Goal: Transaction & Acquisition: Purchase product/service

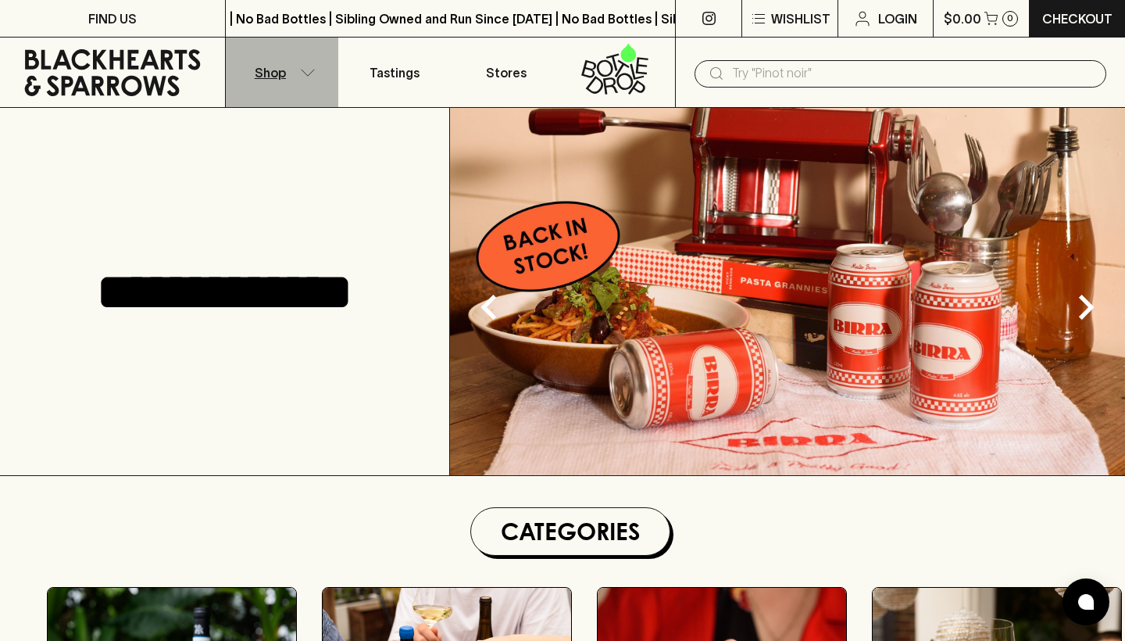
click at [313, 69] on icon "button" at bounding box center [308, 73] width 16 height 8
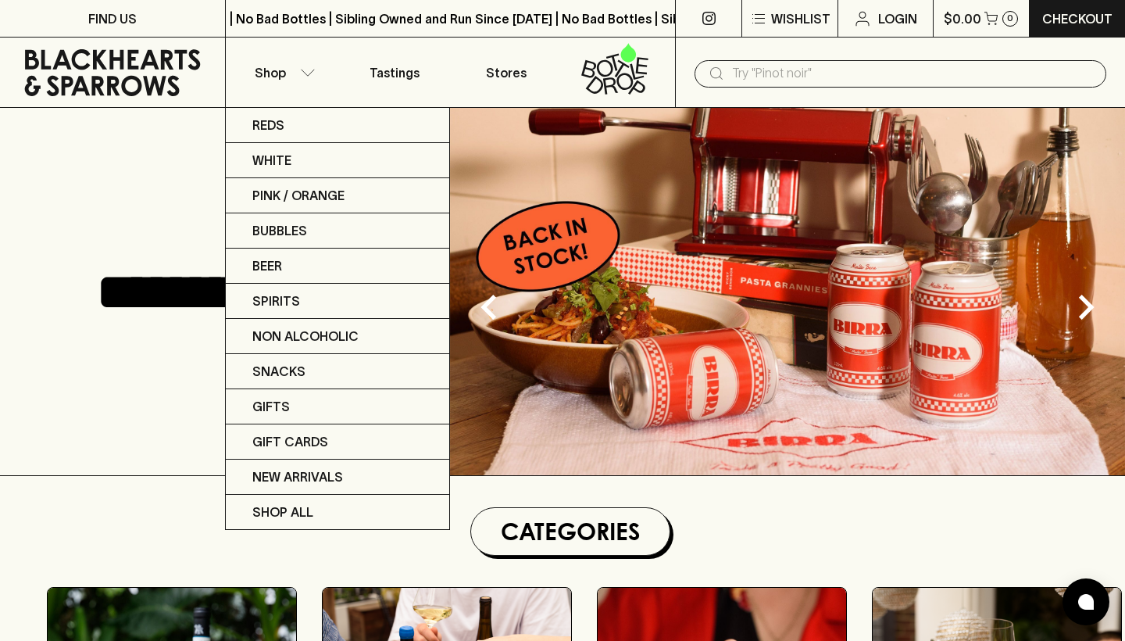
click at [298, 74] on div at bounding box center [562, 320] width 1125 height 641
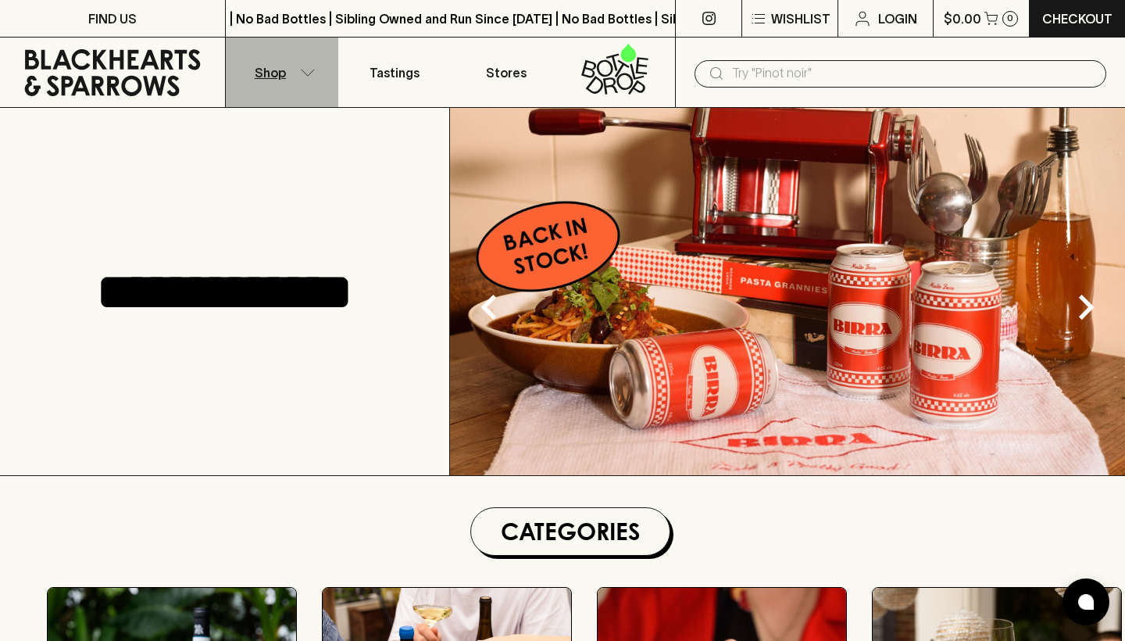
click at [298, 73] on button "Shop" at bounding box center [282, 73] width 113 height 70
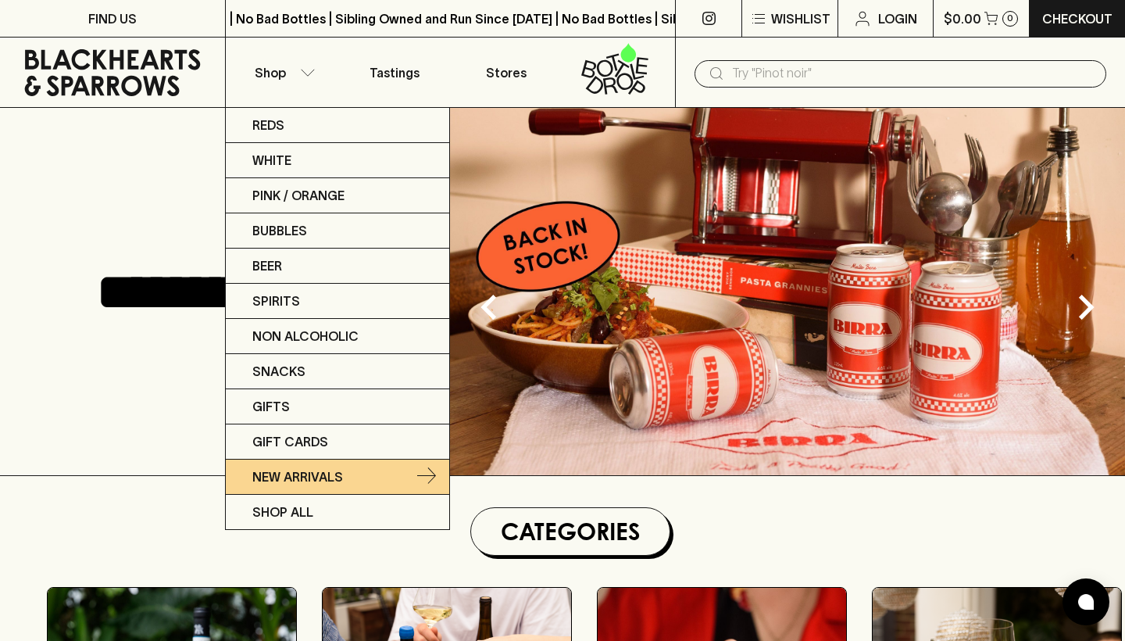
click at [288, 474] on p "New Arrivals" at bounding box center [297, 476] width 91 height 19
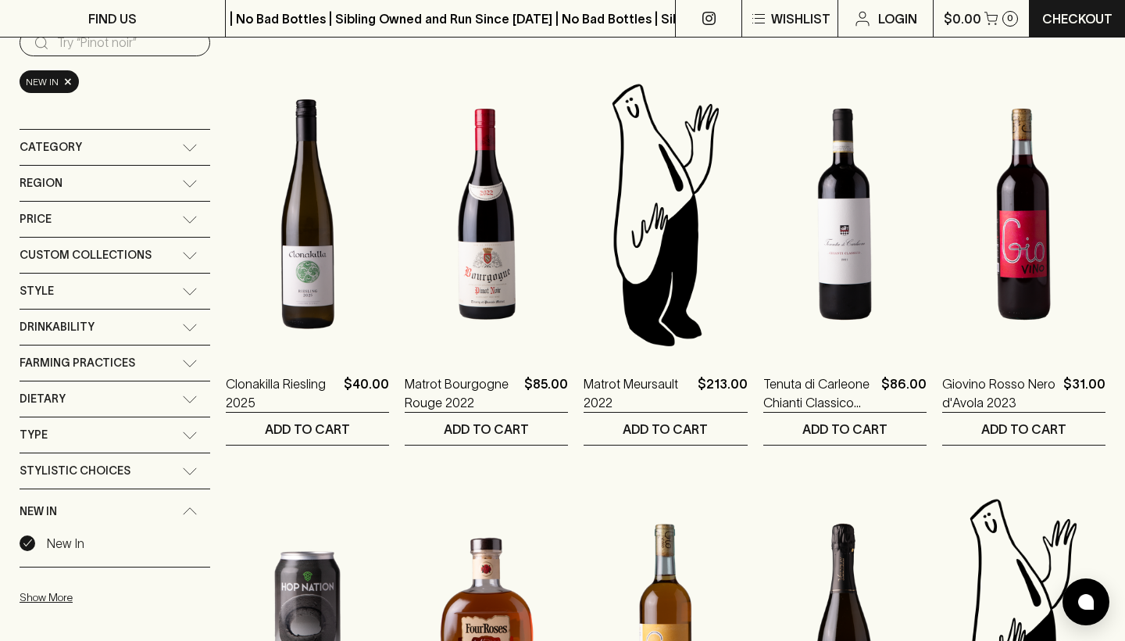
scroll to position [192, 0]
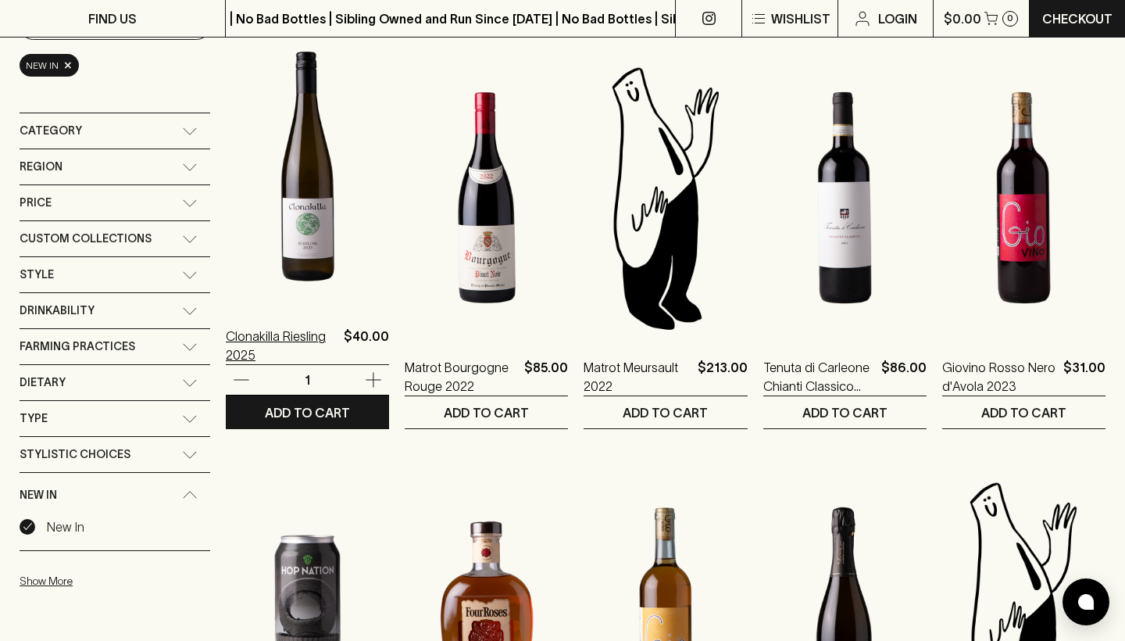
click at [298, 338] on p "Clonakilla Riesling 2025" at bounding box center [282, 346] width 112 height 38
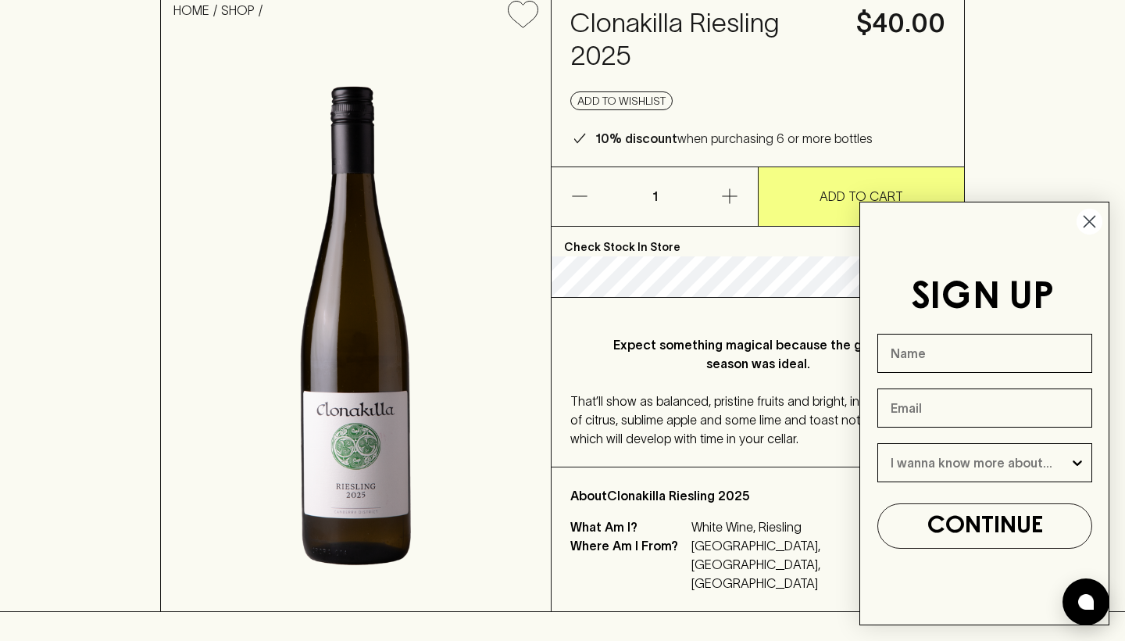
scroll to position [138, 0]
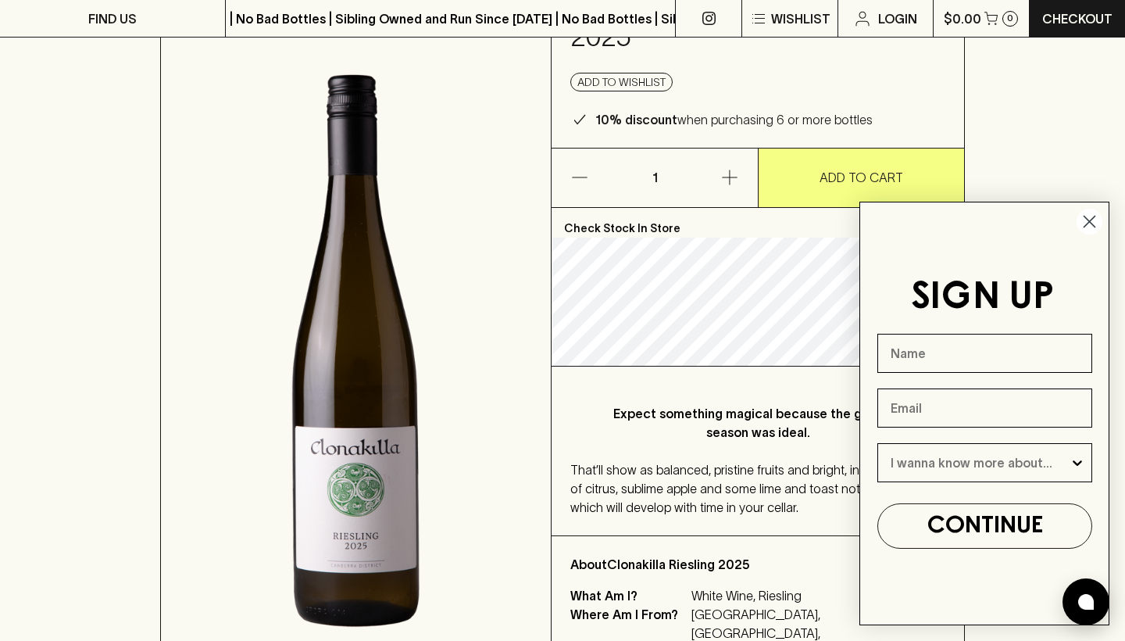
click at [1092, 223] on circle "Close dialog" at bounding box center [1090, 222] width 26 height 26
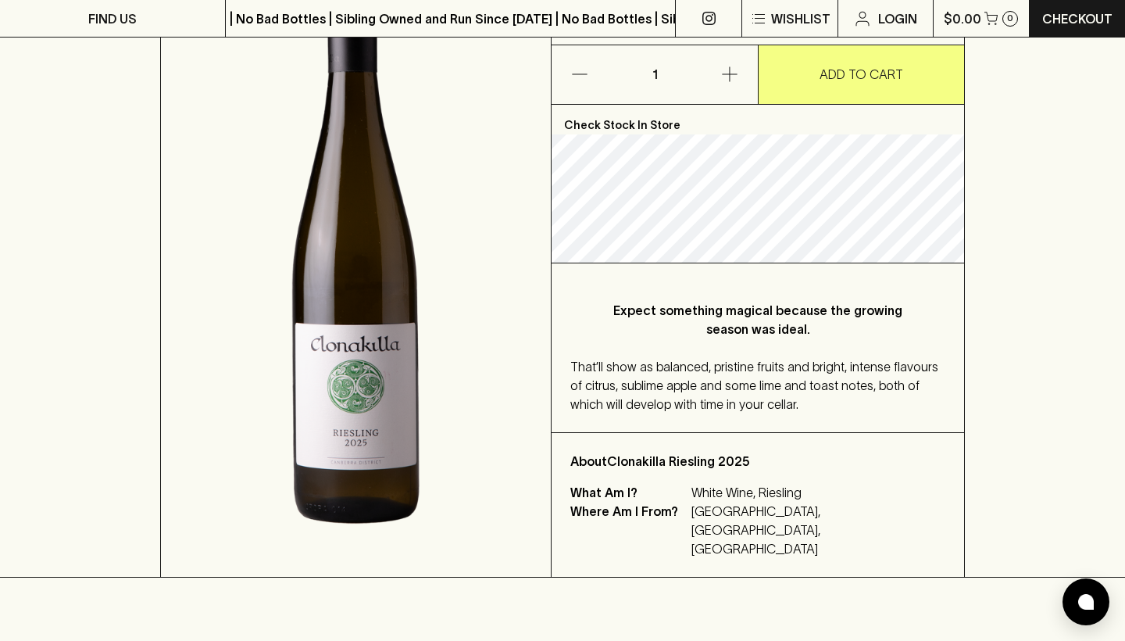
scroll to position [303, 0]
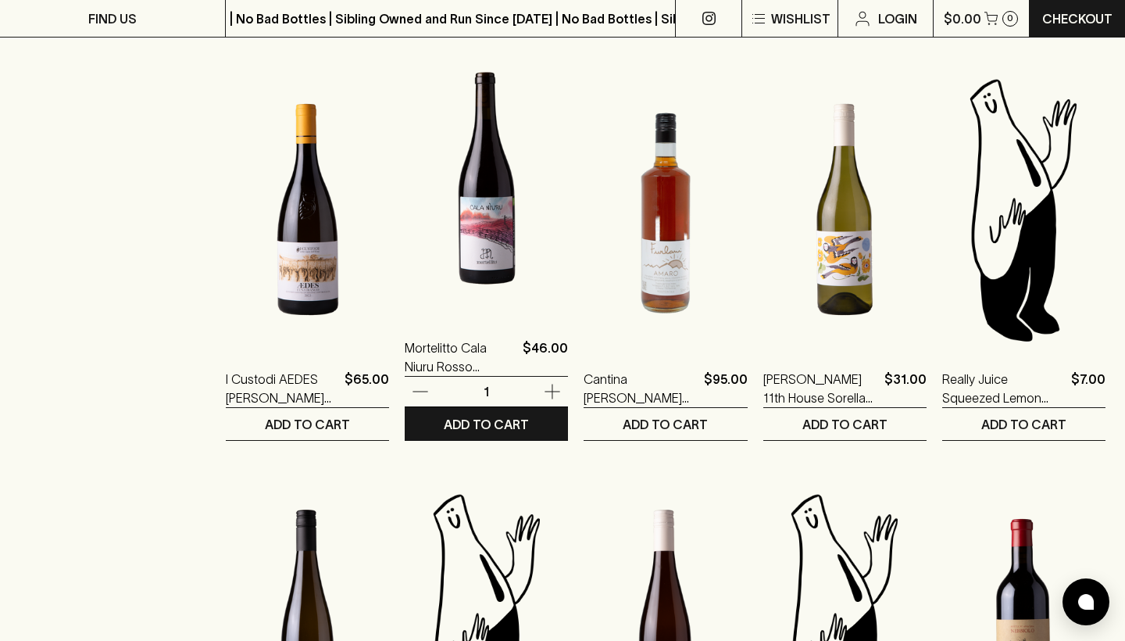
scroll to position [1034, 0]
